Goal: Task Accomplishment & Management: Complete application form

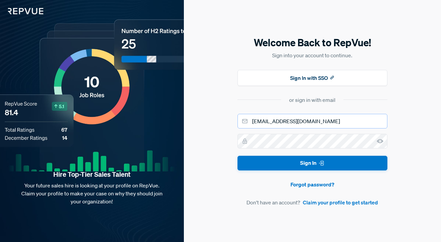
drag, startPoint x: 330, startPoint y: 120, endPoint x: 235, endPoint y: 119, distance: 94.6
click at [235, 119] on div "Welcome Back to RepVue! Sign into your account to continue. Sign In with SSO or…" at bounding box center [312, 121] width 257 height 242
type input "[EMAIL_ADDRESS][DOMAIN_NAME]"
click at [211, 142] on div "Welcome Back to RepVue! Sign into your account to continue. Sign In with SSO or…" at bounding box center [312, 121] width 257 height 242
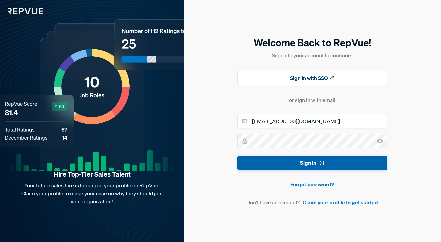
click at [286, 168] on button "Sign In" at bounding box center [312, 163] width 150 height 15
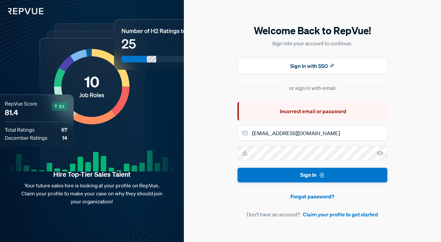
click at [378, 150] on icon at bounding box center [380, 153] width 7 height 7
click at [339, 219] on div "Welcome Back to RepVue! Sign into your account to continue. Sign In with SSO or…" at bounding box center [312, 121] width 257 height 242
click at [340, 215] on link "Claim your profile to get started" at bounding box center [340, 214] width 75 height 8
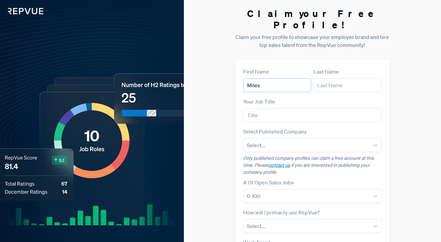
type input "Miles"
type input "[PERSON_NAME]"
type input "SDR"
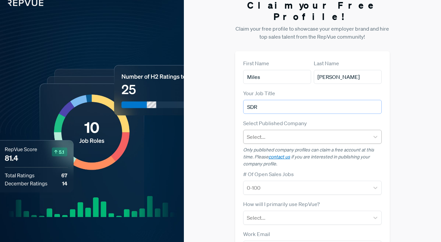
scroll to position [9, 0]
